Goal: Information Seeking & Learning: Check status

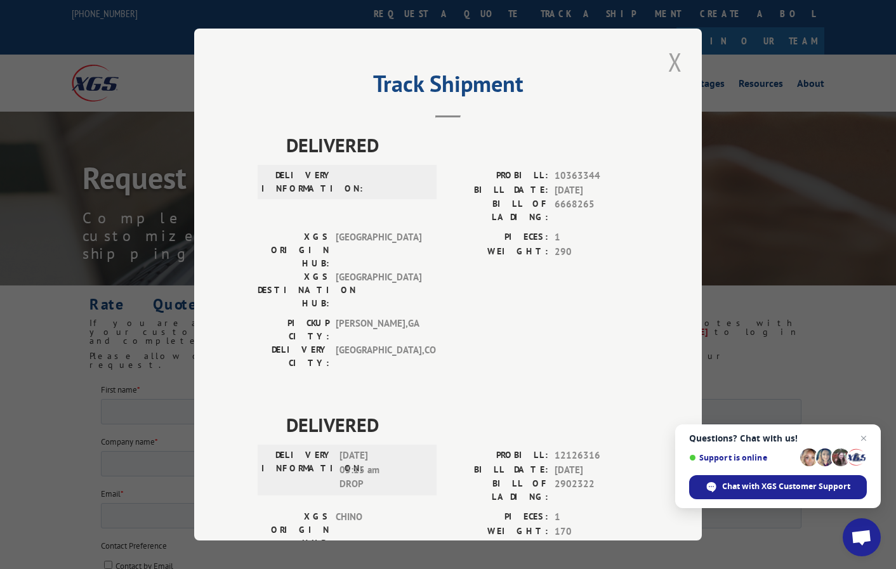
click at [675, 65] on button "Close modal" at bounding box center [675, 61] width 22 height 35
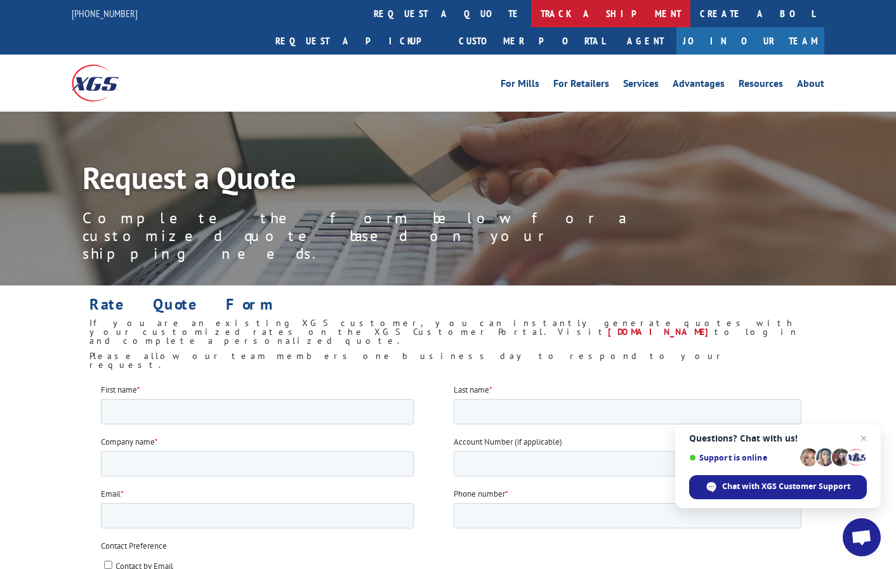
click at [531, 20] on link "track a shipment" at bounding box center [610, 13] width 159 height 27
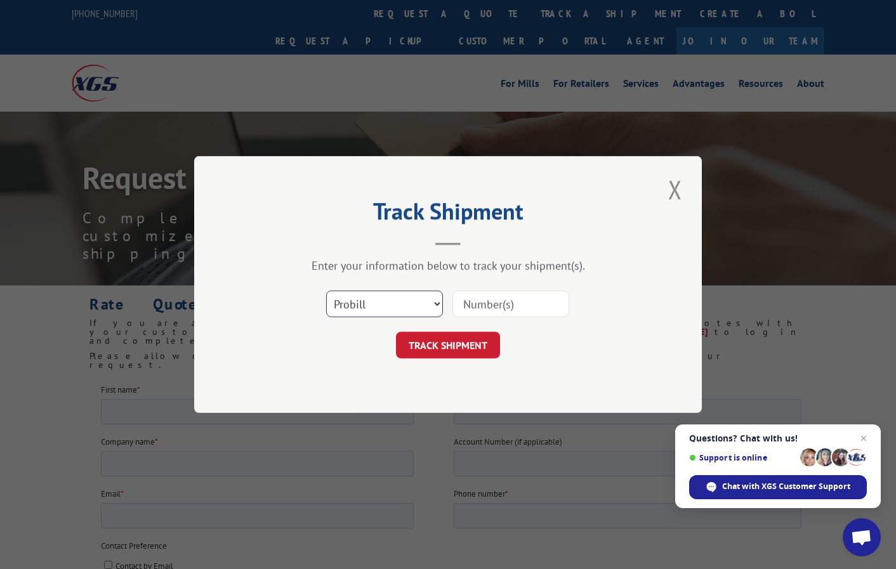
drag, startPoint x: 381, startPoint y: 300, endPoint x: 383, endPoint y: 316, distance: 16.0
click at [381, 300] on select "Select category... Probill BOL PO" at bounding box center [384, 304] width 117 height 27
select select "po"
click at [326, 291] on select "Select category... Probill BOL PO" at bounding box center [384, 304] width 117 height 27
click at [497, 299] on input at bounding box center [510, 304] width 117 height 27
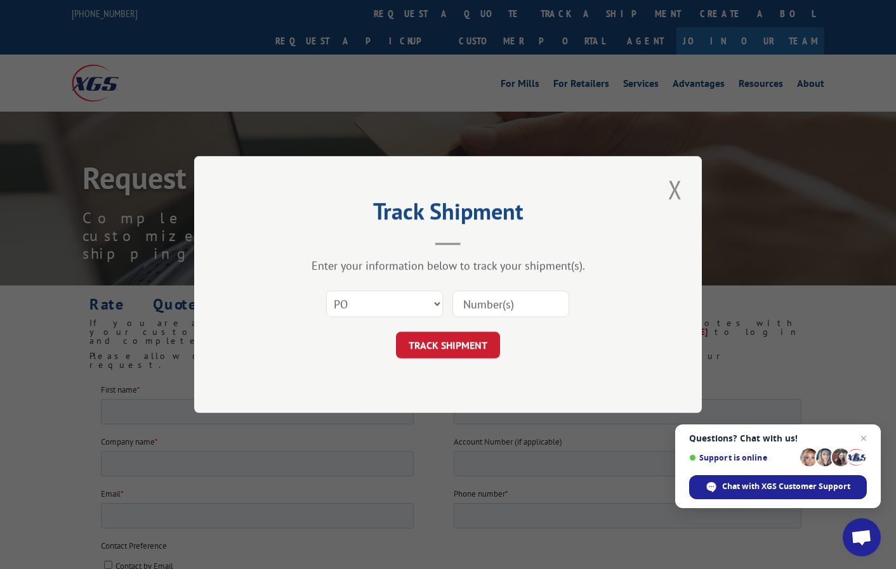
paste input "01539368"
type input "01539368"
drag, startPoint x: 456, startPoint y: 341, endPoint x: 501, endPoint y: 343, distance: 45.7
click at [456, 341] on button "TRACK SHIPMENT" at bounding box center [448, 345] width 104 height 27
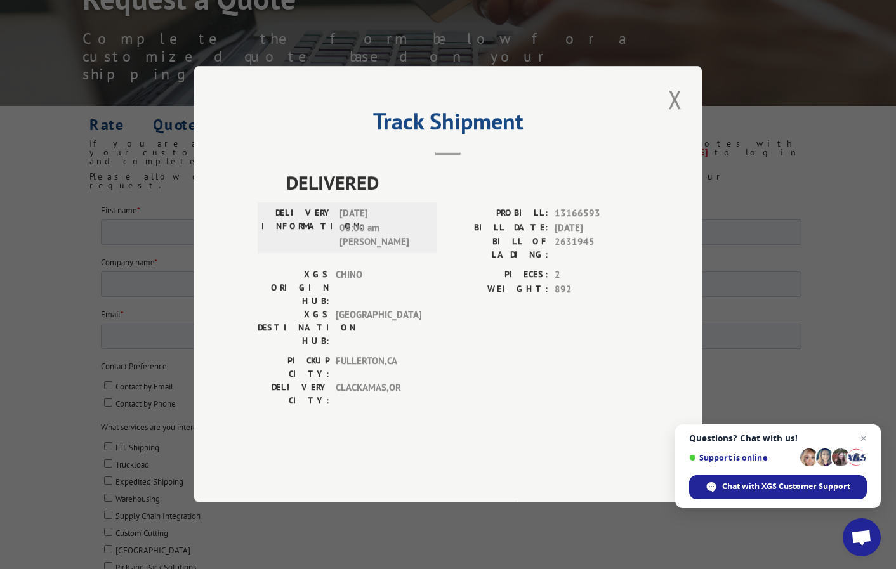
scroll to position [190, 0]
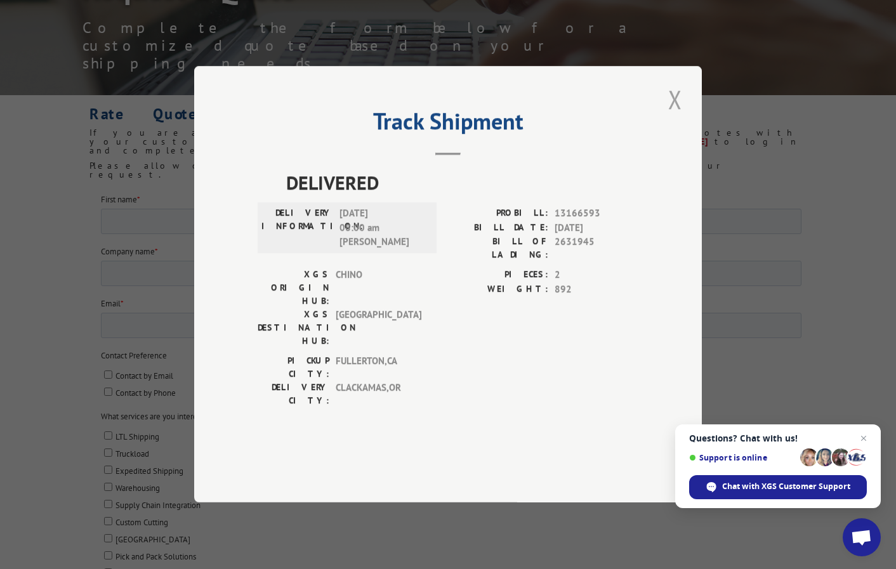
click at [674, 117] on button "Close modal" at bounding box center [675, 99] width 22 height 35
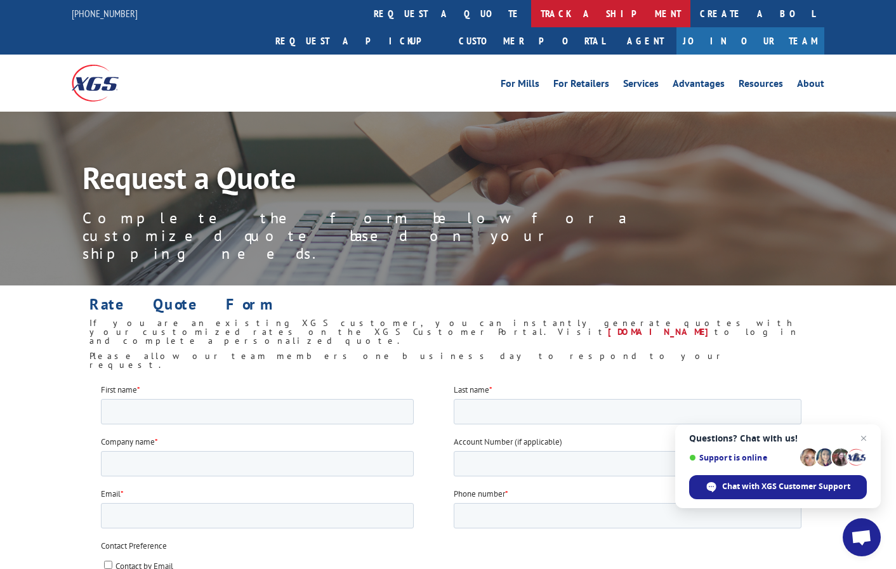
click at [531, 15] on link "track a shipment" at bounding box center [610, 13] width 159 height 27
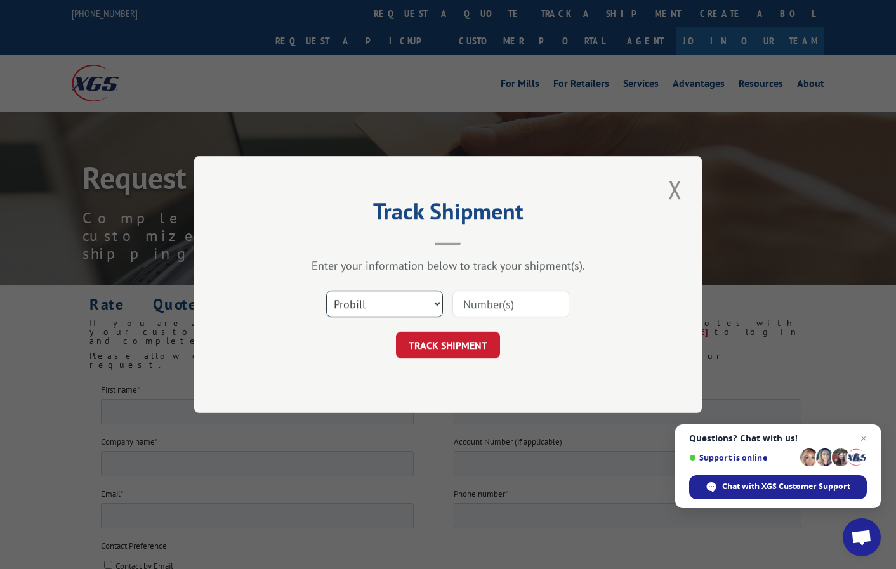
drag, startPoint x: 380, startPoint y: 302, endPoint x: 379, endPoint y: 317, distance: 14.6
click at [380, 302] on select "Select category... Probill BOL PO" at bounding box center [384, 304] width 117 height 27
select select "po"
click at [326, 291] on select "Select category... Probill BOL PO" at bounding box center [384, 304] width 117 height 27
click at [491, 298] on input at bounding box center [510, 304] width 117 height 27
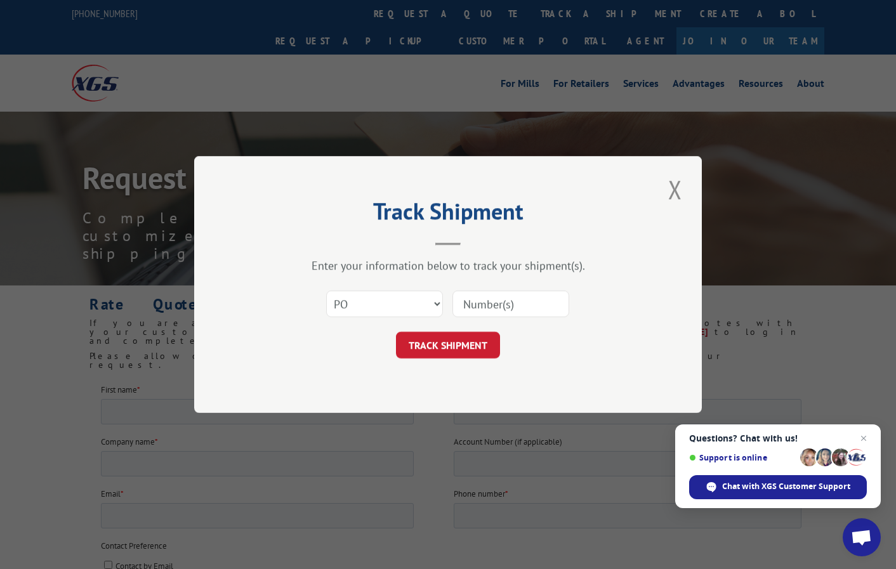
paste input "03532142"
type input "03532142"
click button "TRACK SHIPMENT" at bounding box center [448, 345] width 104 height 27
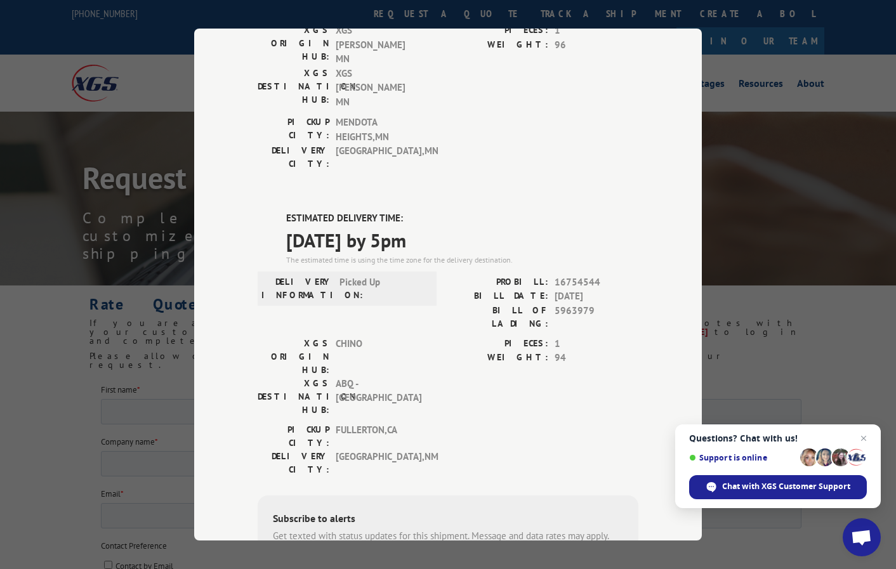
scroll to position [63, 0]
